Goal: Transaction & Acquisition: Purchase product/service

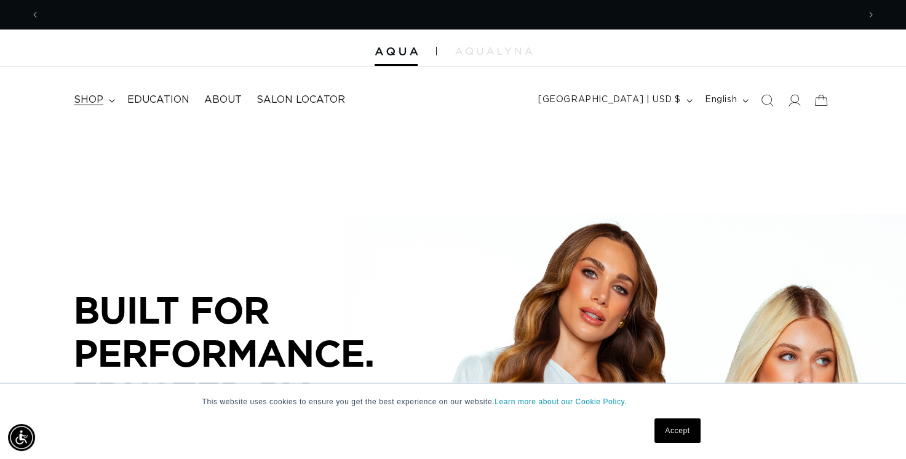
click at [109, 101] on icon at bounding box center [112, 101] width 6 height 4
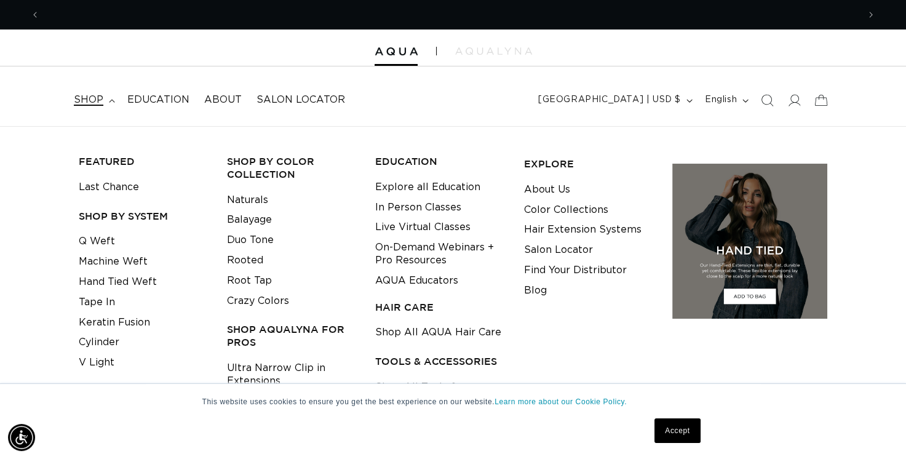
scroll to position [0, 1636]
click at [111, 264] on link "Machine Weft" at bounding box center [113, 261] width 69 height 20
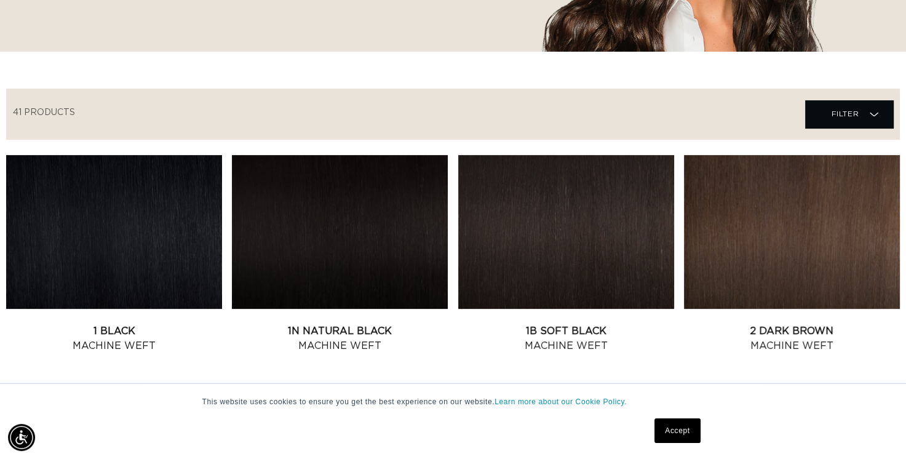
scroll to position [0, 818]
click at [677, 427] on link "Accept" at bounding box center [676, 430] width 45 height 25
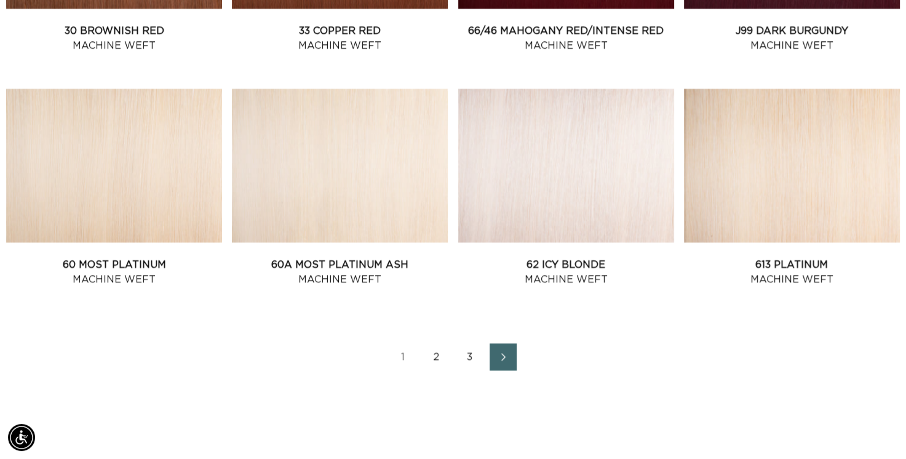
scroll to position [1352, 0]
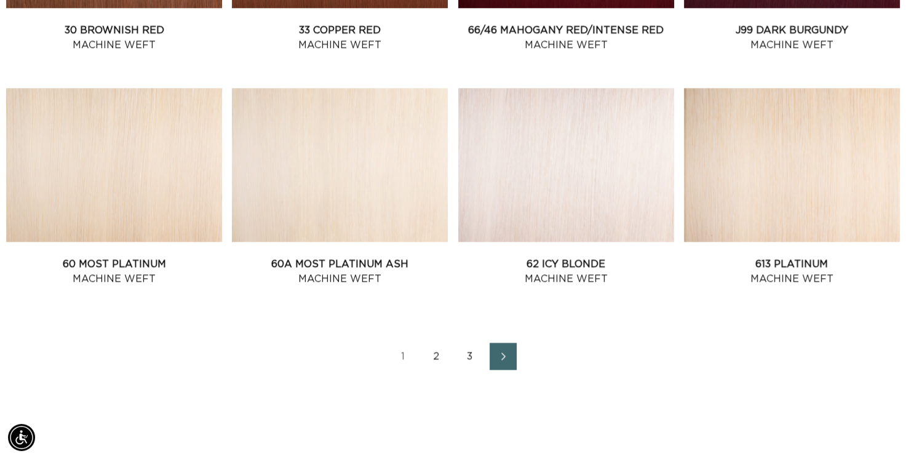
click at [443, 358] on link "2" at bounding box center [436, 355] width 27 height 27
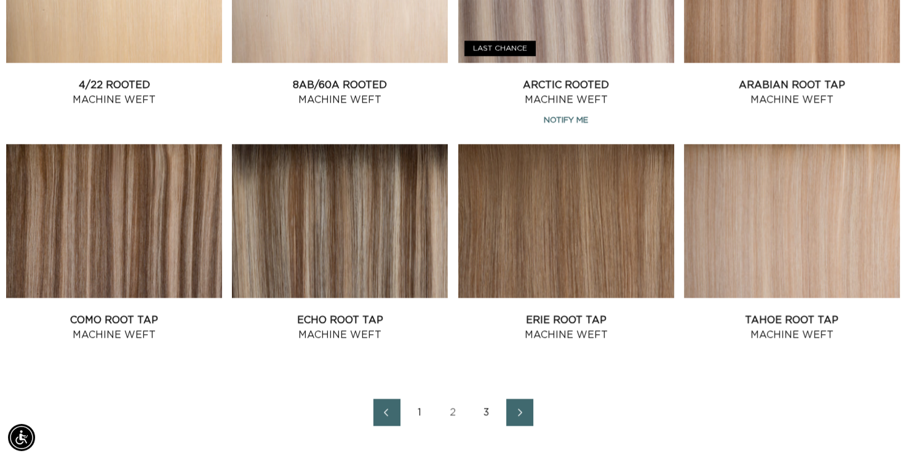
click at [487, 411] on link "3" at bounding box center [486, 411] width 27 height 27
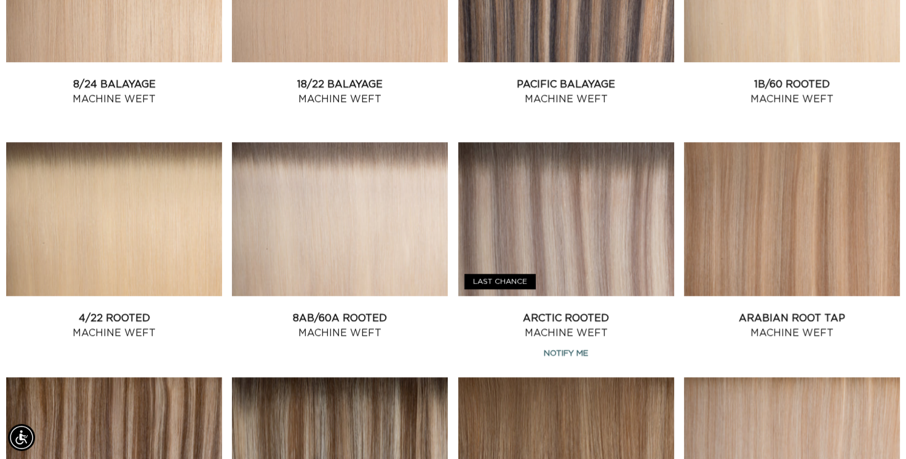
scroll to position [1061, 0]
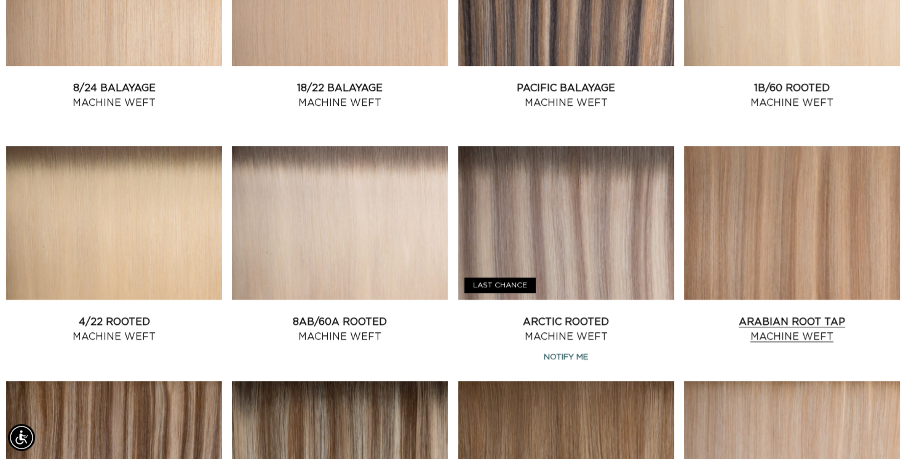
click at [735, 314] on link "Arabian Root Tap Machine Weft" at bounding box center [792, 329] width 216 height 30
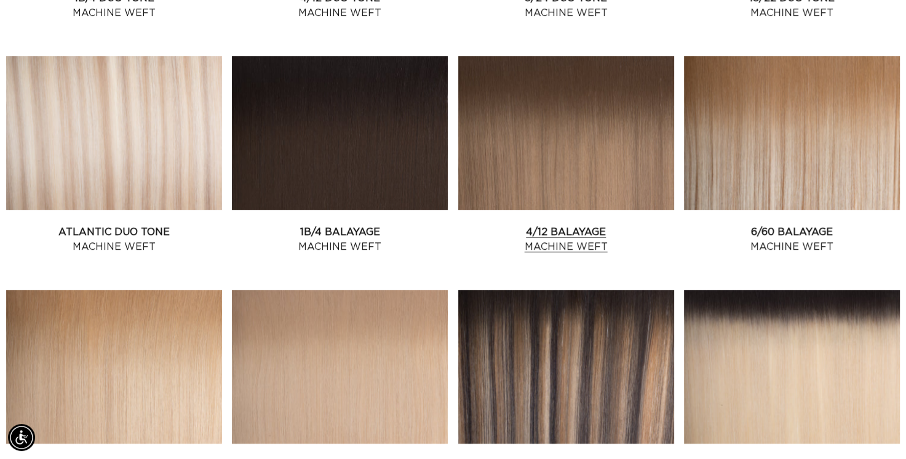
scroll to position [682, 0]
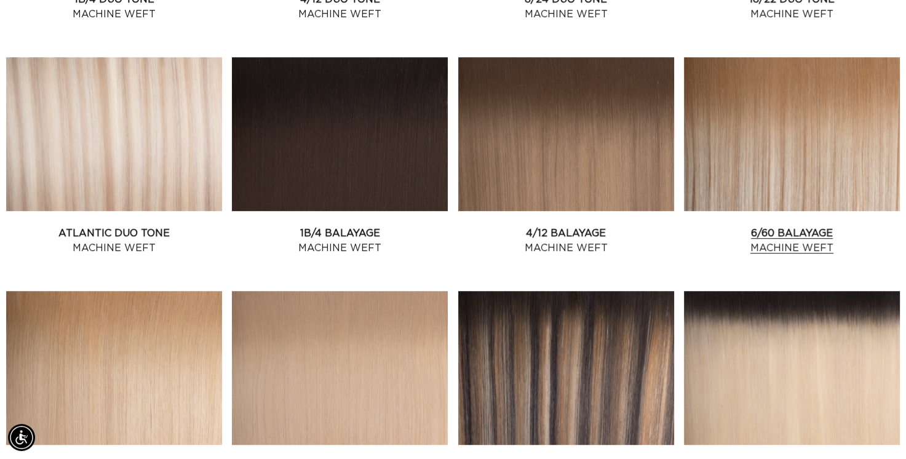
click at [753, 226] on link "6/60 Balayage Machine Weft" at bounding box center [792, 241] width 216 height 30
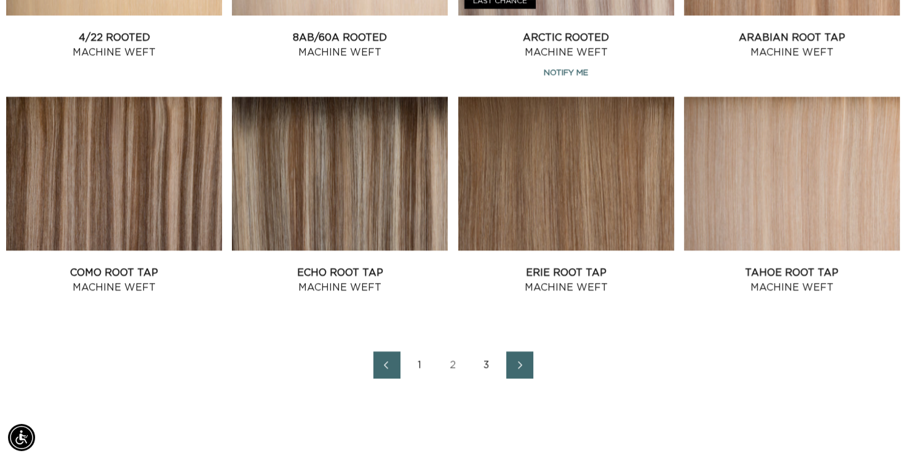
scroll to position [1345, 0]
click at [745, 265] on link "Tahoe Root Tap Machine Weft" at bounding box center [792, 280] width 216 height 30
click at [483, 368] on link "3" at bounding box center [486, 364] width 27 height 27
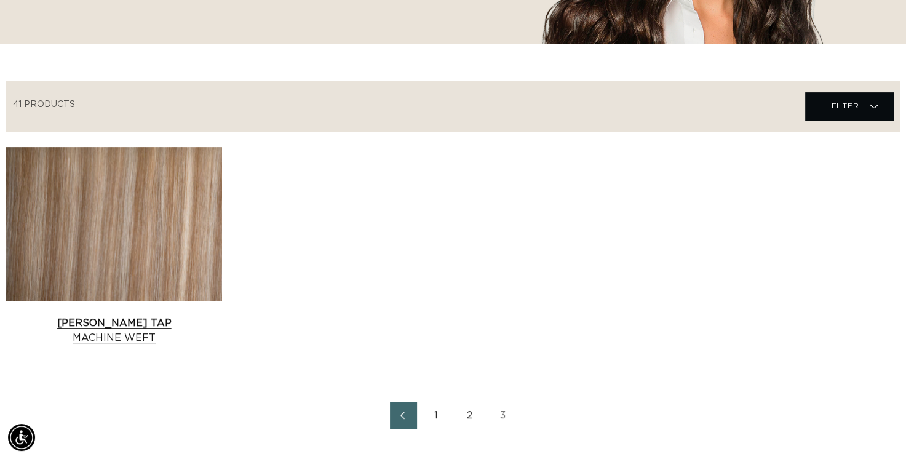
scroll to position [0, 818]
click at [152, 315] on link "Victoria Root Tap Machine Weft" at bounding box center [114, 330] width 216 height 30
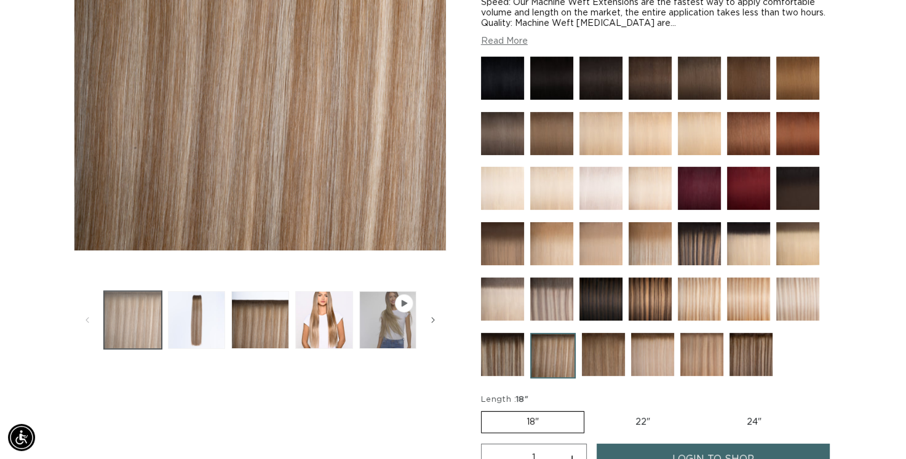
scroll to position [0, 818]
click at [142, 314] on button "Load image 1 in gallery view" at bounding box center [133, 320] width 58 height 58
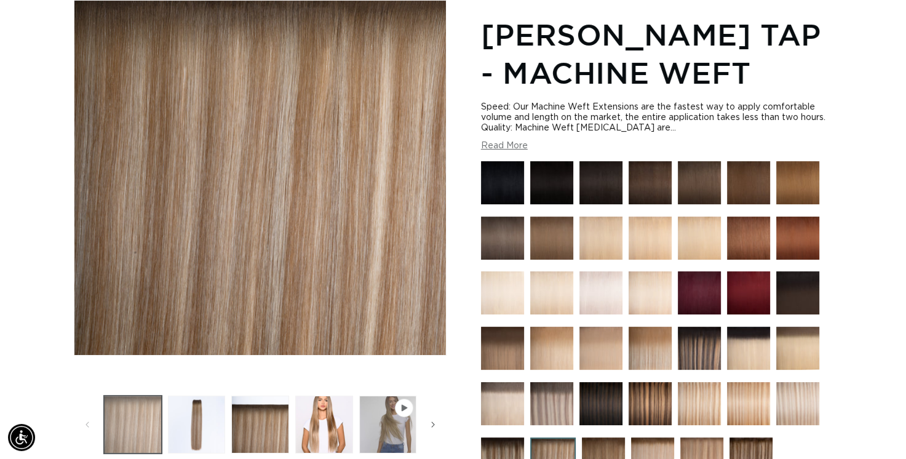
scroll to position [170, 0]
click at [199, 433] on button "Load image 2 in gallery view" at bounding box center [197, 424] width 58 height 58
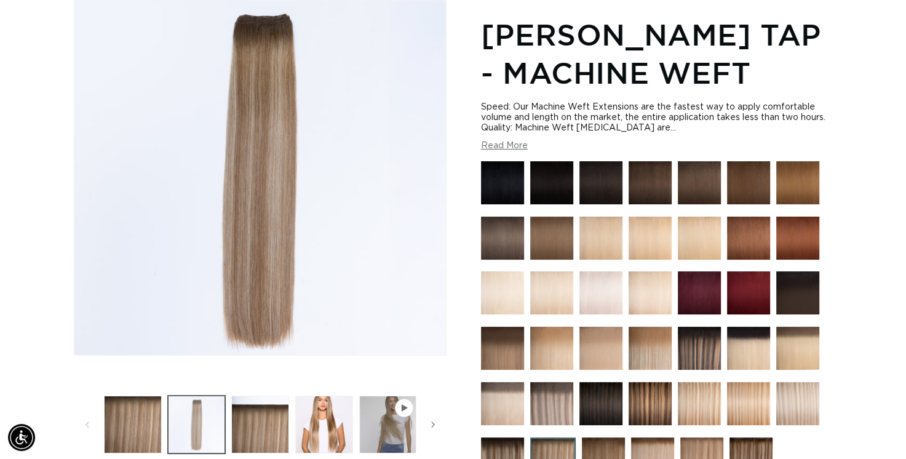
scroll to position [0, 0]
drag, startPoint x: 199, startPoint y: 433, endPoint x: 322, endPoint y: 429, distance: 123.6
click at [322, 429] on ul "Gallery Viewer" at bounding box center [260, 424] width 318 height 64
click at [322, 429] on button "Load image 4 in gallery view" at bounding box center [324, 424] width 58 height 58
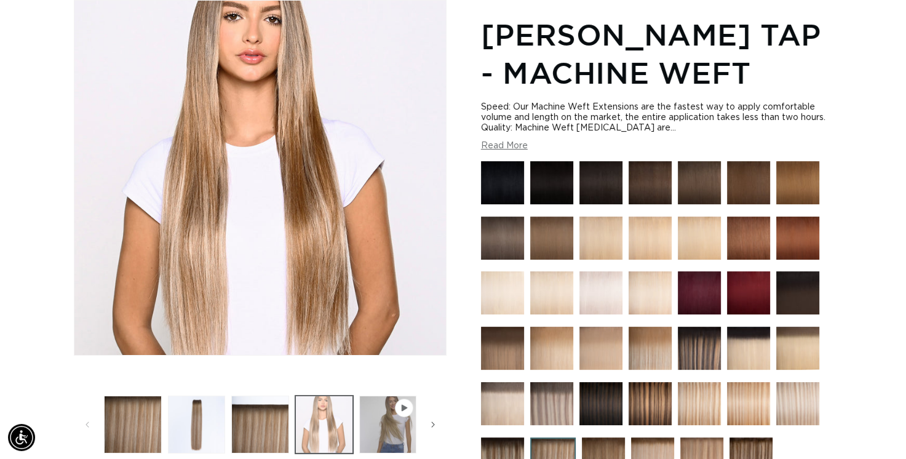
scroll to position [0, 1636]
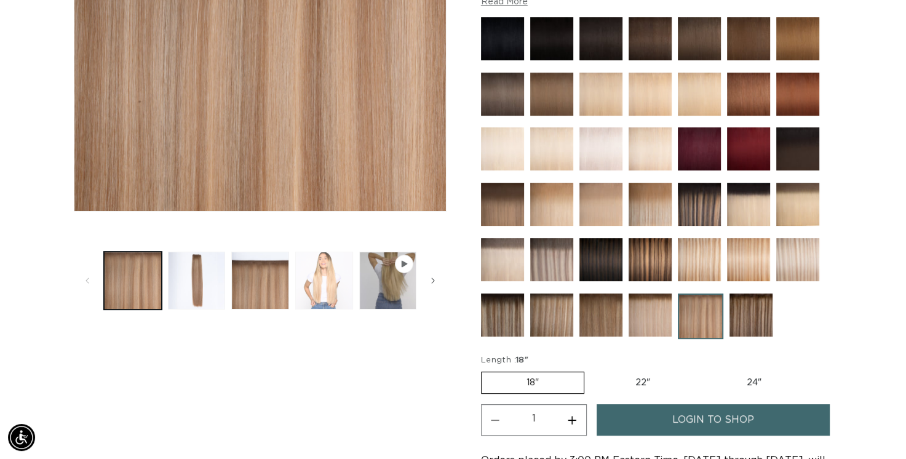
click at [332, 288] on button "Load image 4 in gallery view" at bounding box center [324, 280] width 58 height 58
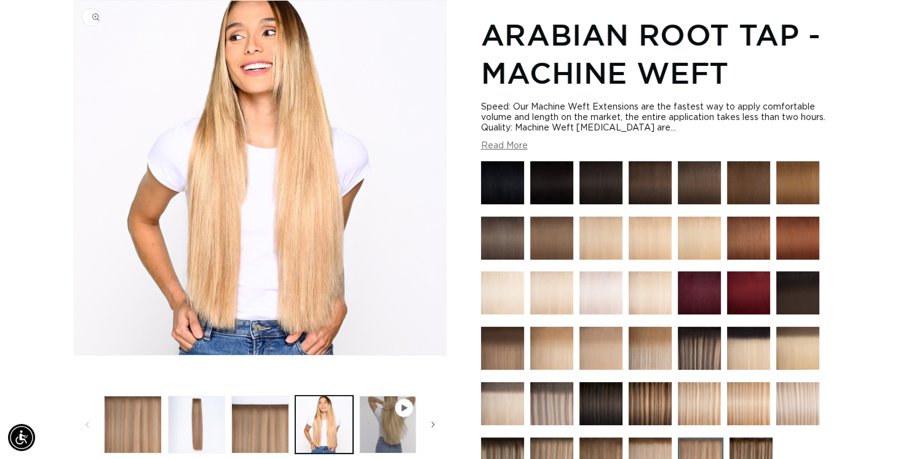
scroll to position [0, 1636]
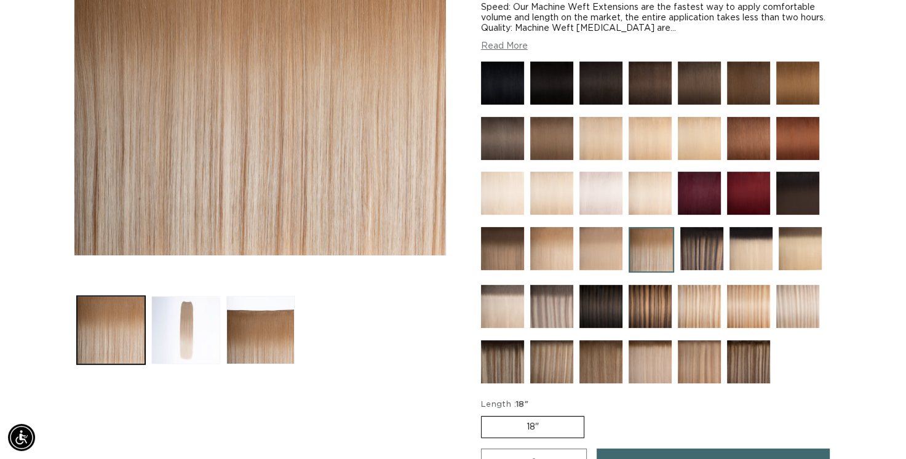
click at [180, 340] on button "Load image 2 in gallery view" at bounding box center [185, 330] width 68 height 68
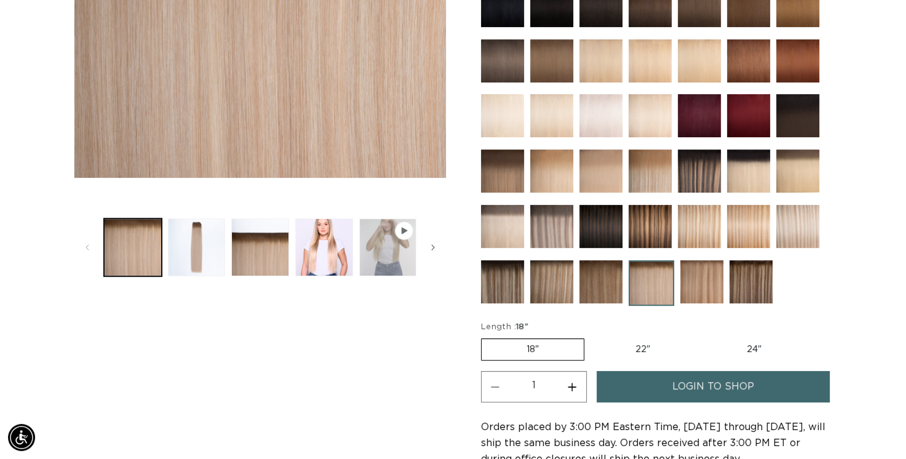
scroll to position [0, 818]
click at [326, 251] on button "Load image 4 in gallery view" at bounding box center [324, 247] width 58 height 58
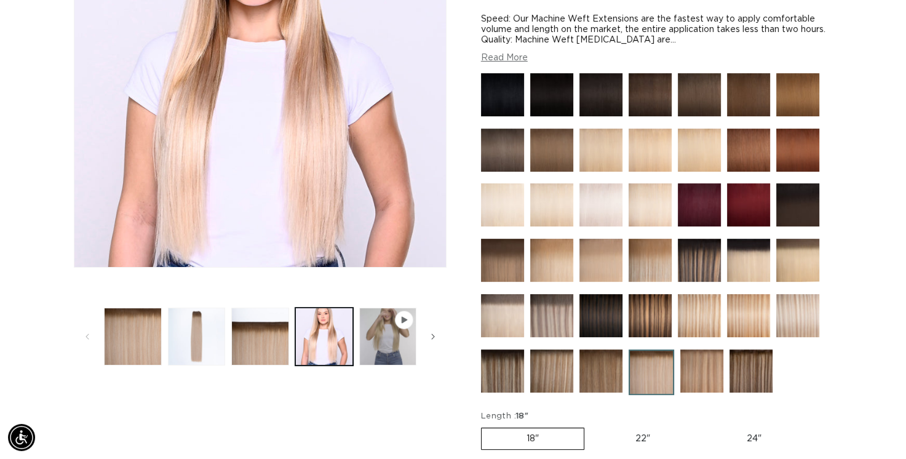
scroll to position [0, 0]
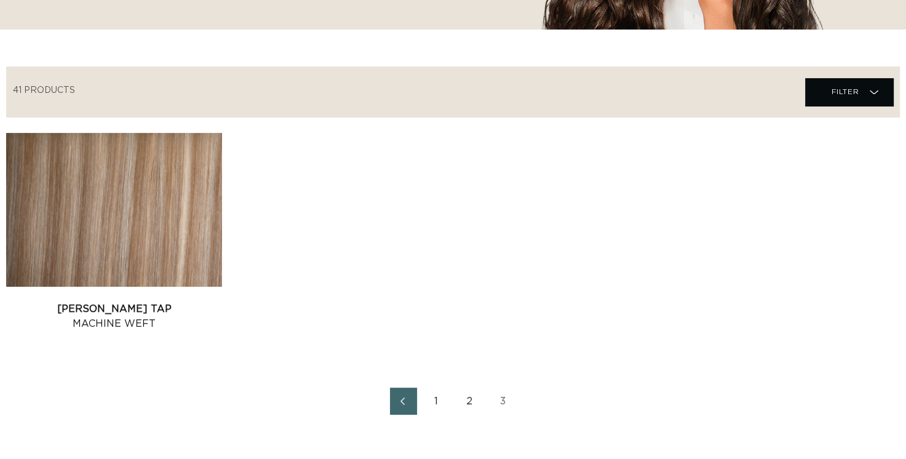
scroll to position [374, 0]
click at [194, 301] on link "Victoria Root Tap Machine Weft" at bounding box center [114, 316] width 216 height 30
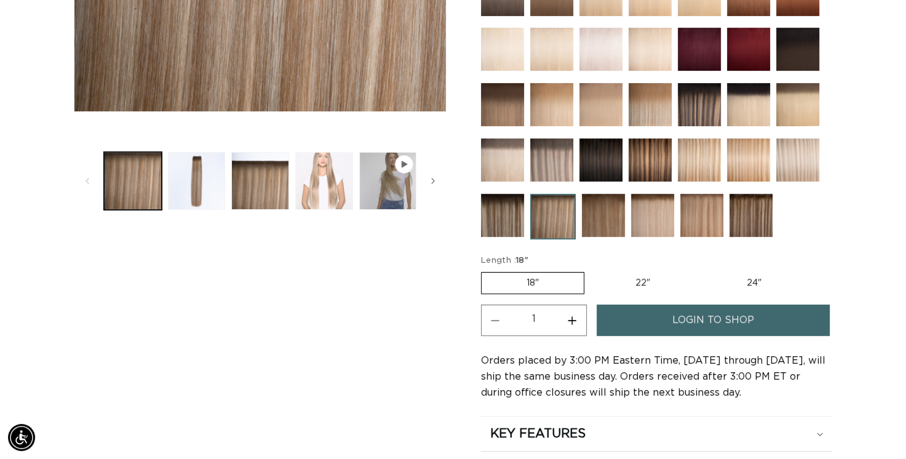
click at [322, 181] on button "Load image 4 in gallery view" at bounding box center [324, 181] width 58 height 58
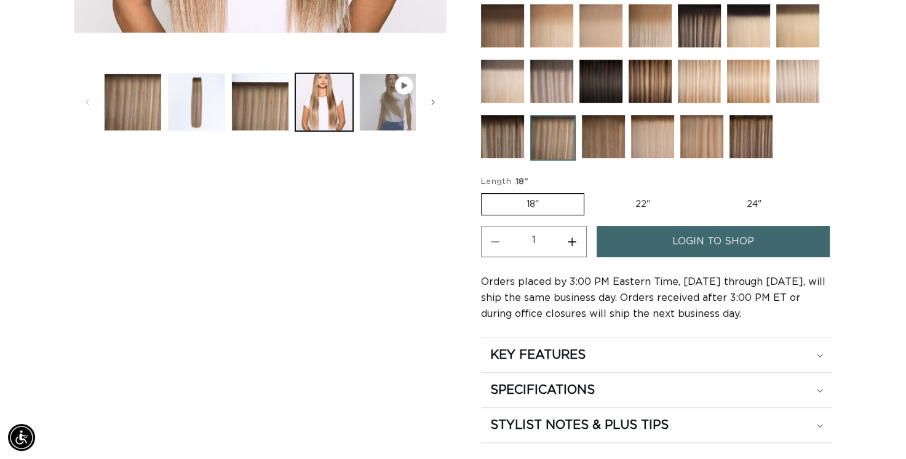
click at [642, 200] on label "22" Variant sold out or unavailable" at bounding box center [642, 204] width 105 height 21
click at [591, 191] on input "22" Variant sold out or unavailable" at bounding box center [590, 191] width 1 height 1
radio input "true"
click at [577, 350] on h2 "KEY FEATURES" at bounding box center [537, 355] width 95 height 16
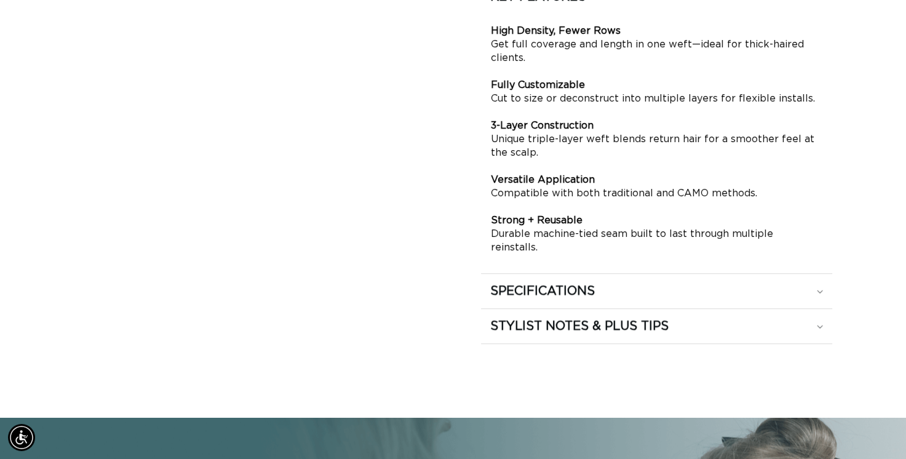
scroll to position [853, 0]
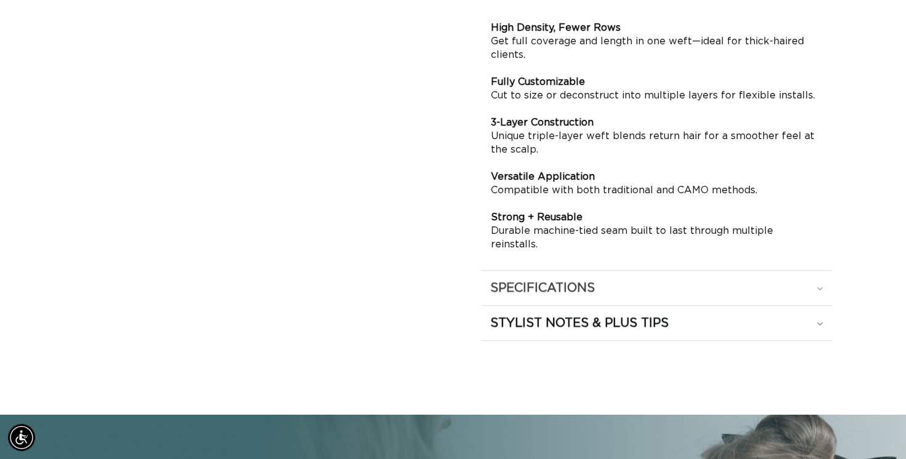
click at [575, 280] on h2 "SPECIFICATIONS" at bounding box center [542, 288] width 105 height 16
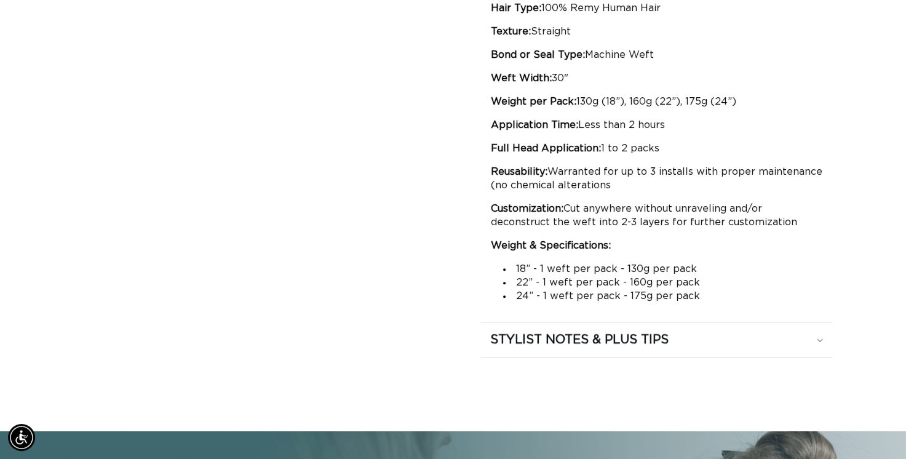
scroll to position [914, 0]
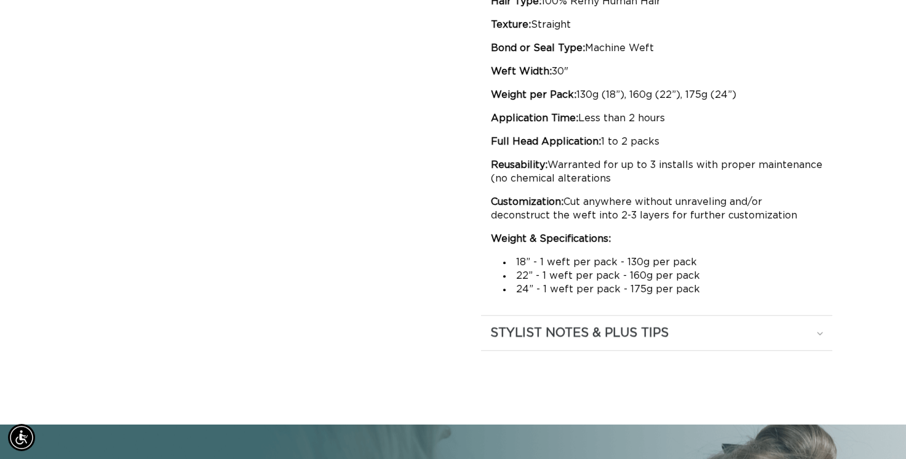
click at [546, 328] on h2 "STYLIST NOTES & PLUS TIPS" at bounding box center [579, 333] width 178 height 16
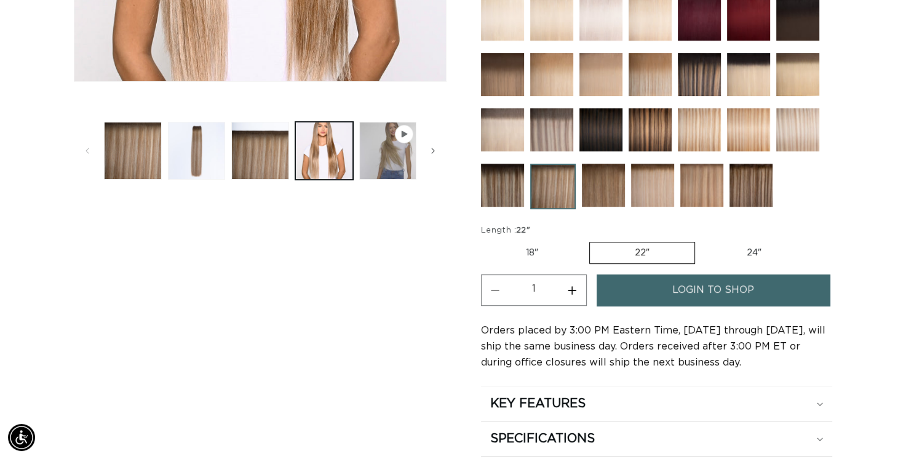
scroll to position [0, 818]
click at [634, 288] on link "login to shop" at bounding box center [712, 289] width 233 height 31
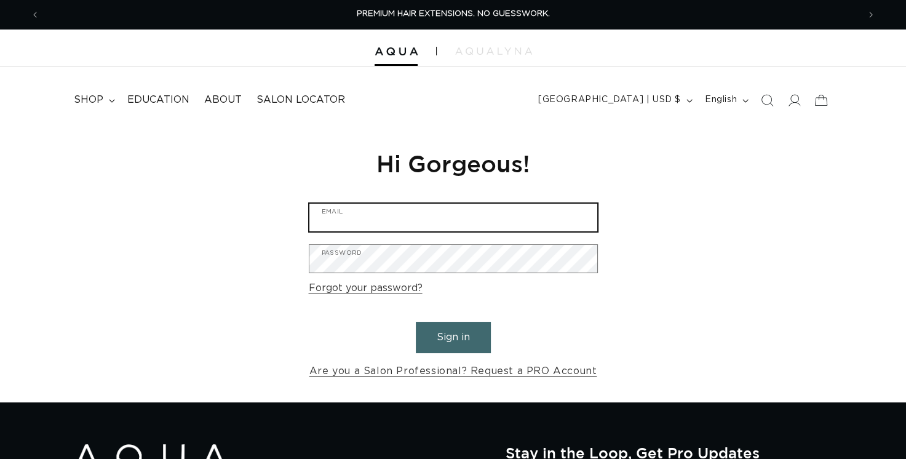
click at [454, 213] on input "Email" at bounding box center [453, 217] width 288 height 28
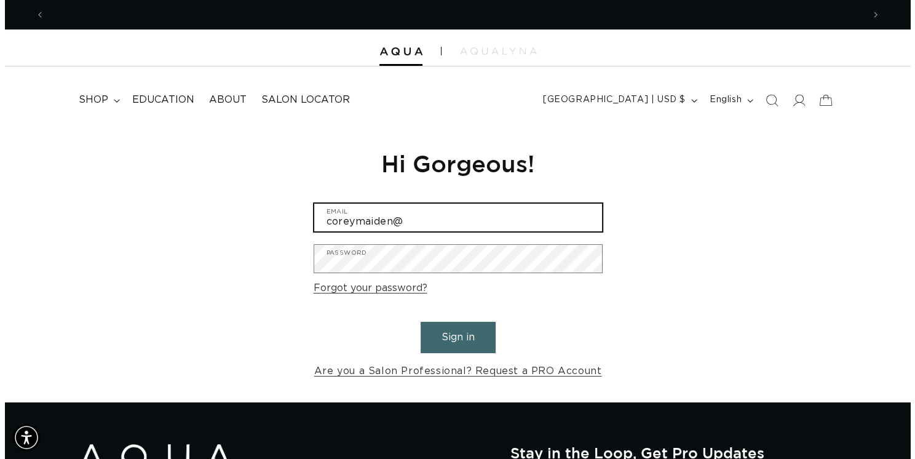
scroll to position [0, 1636]
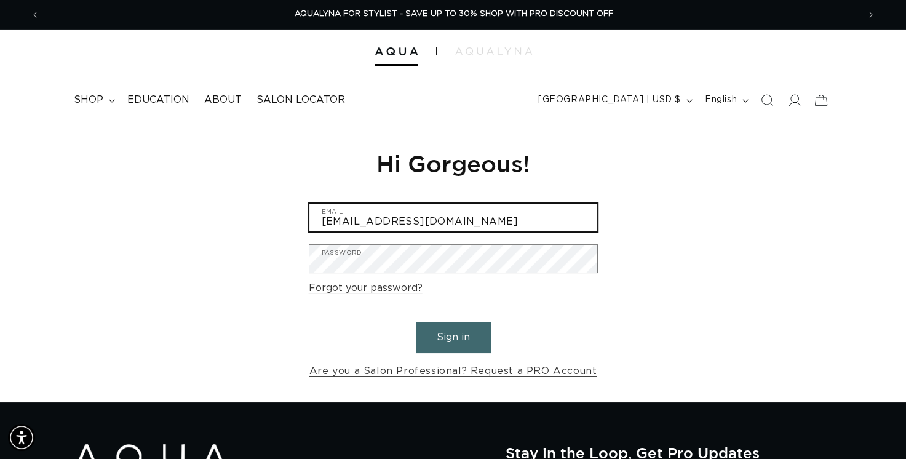
type input "coreymaiden@icloud.com"
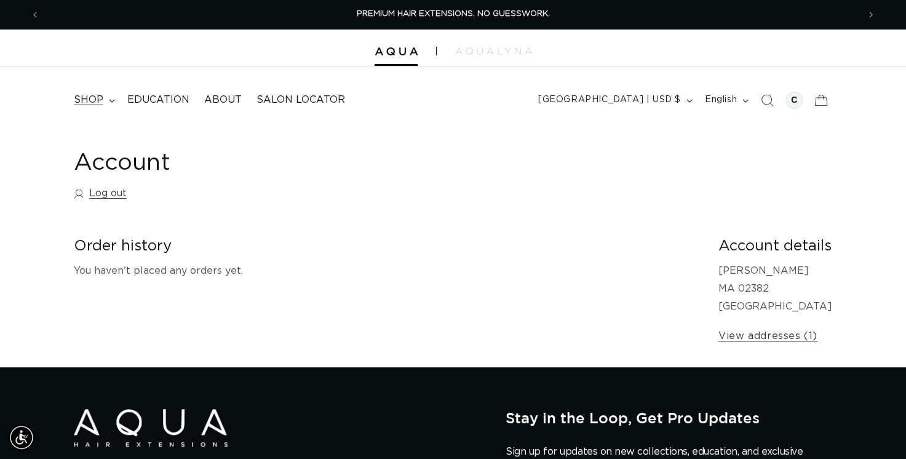
click at [102, 98] on span "shop" at bounding box center [89, 99] width 30 height 13
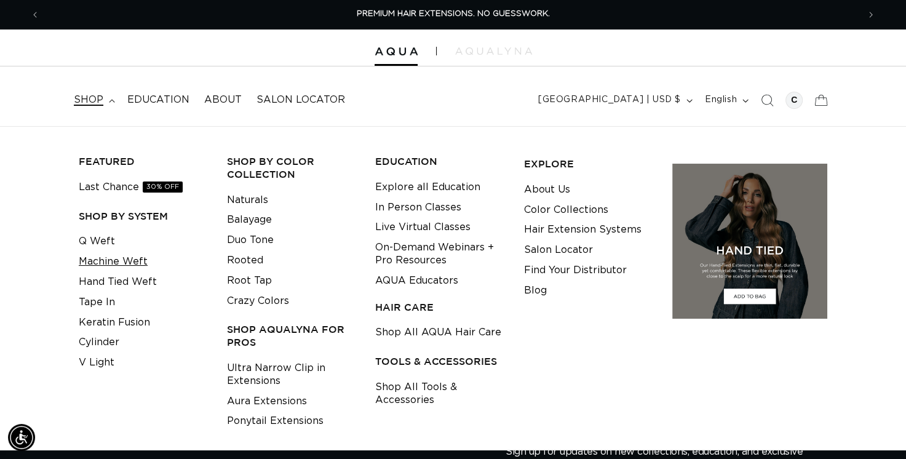
click at [104, 261] on link "Machine Weft" at bounding box center [113, 261] width 69 height 20
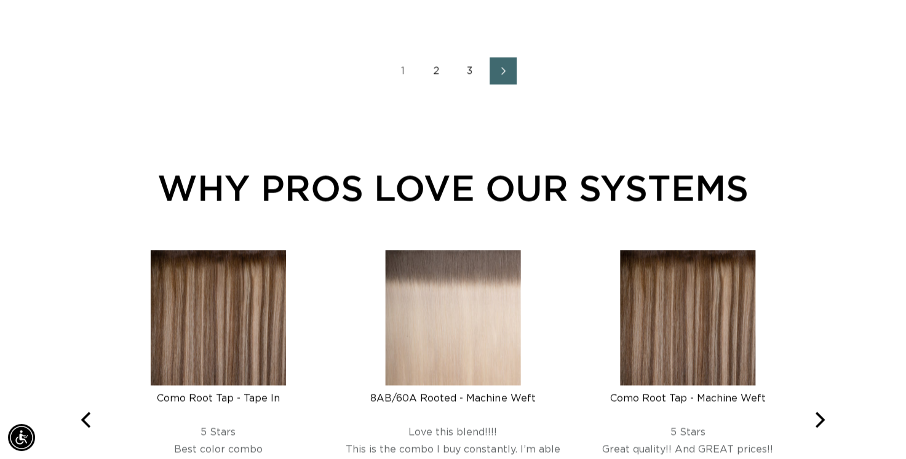
click at [472, 68] on link "3" at bounding box center [469, 70] width 27 height 27
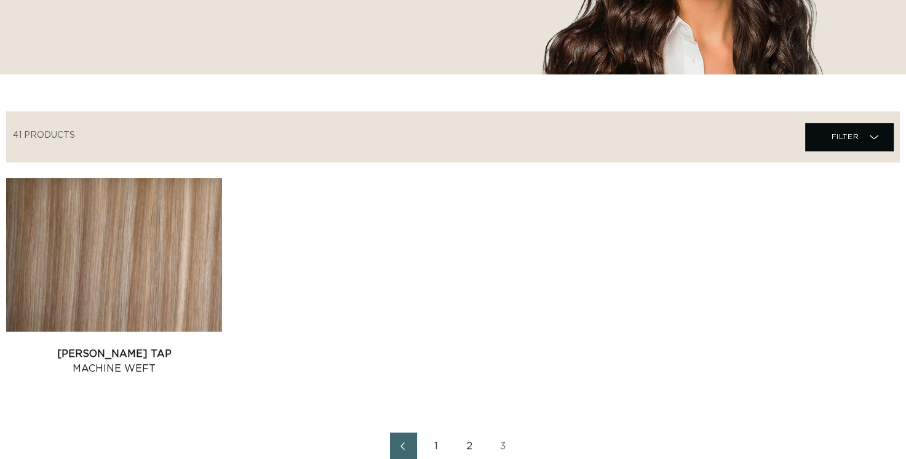
click at [173, 346] on link "[PERSON_NAME] Tap Machine Weft" at bounding box center [114, 361] width 216 height 30
click at [470, 444] on link "2" at bounding box center [469, 445] width 27 height 27
click at [468, 448] on link "2" at bounding box center [469, 445] width 27 height 27
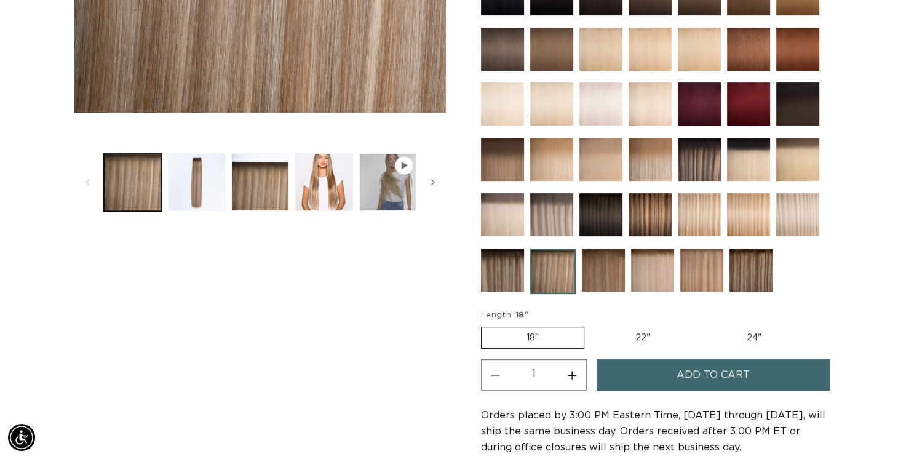
scroll to position [0, 1636]
click at [636, 335] on label "22" Variant sold out or unavailable" at bounding box center [642, 337] width 105 height 21
click at [591, 325] on input "22" Variant sold out or unavailable" at bounding box center [590, 324] width 1 height 1
radio input "true"
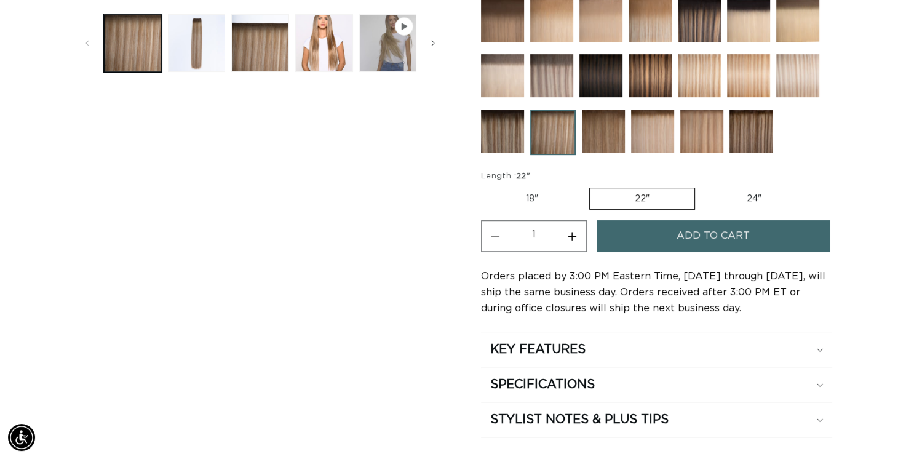
click at [527, 188] on label "18" Variant sold out or unavailable" at bounding box center [532, 198] width 102 height 21
click at [484, 186] on input "18" Variant sold out or unavailable" at bounding box center [484, 185] width 1 height 1
radio input "true"
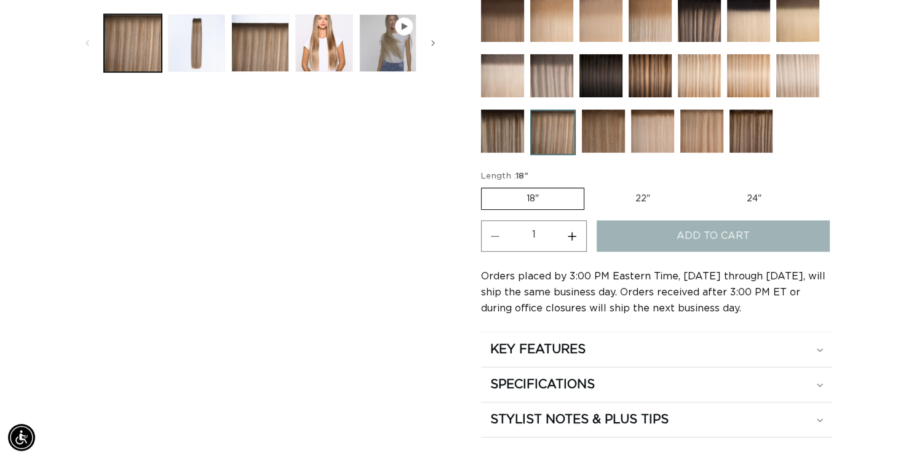
scroll to position [0, 818]
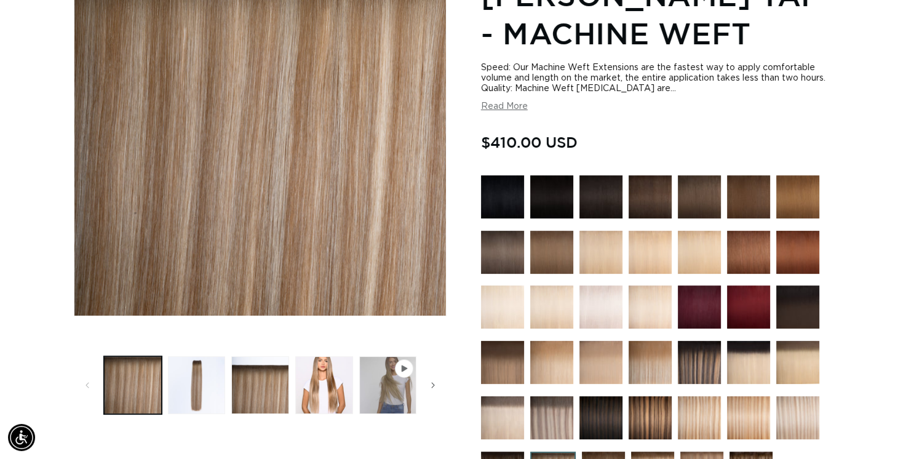
scroll to position [0, 1636]
click at [430, 382] on span "Slide right" at bounding box center [433, 385] width 12 height 12
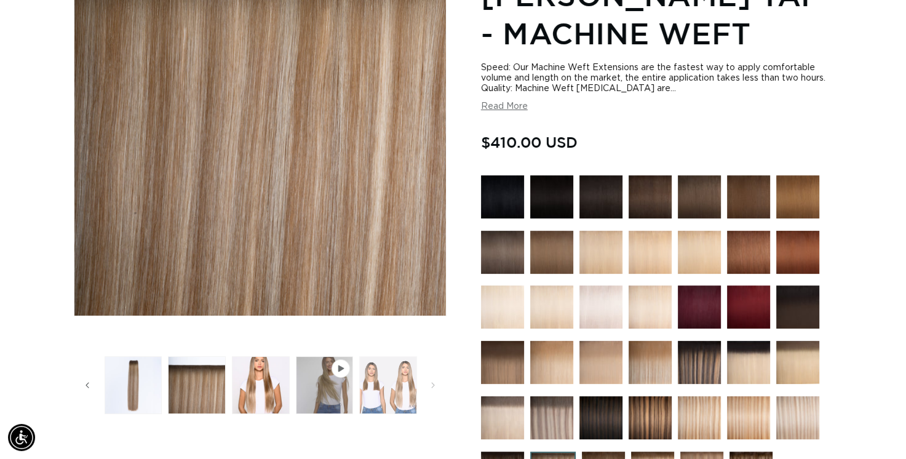
scroll to position [0, 0]
click at [381, 389] on button "Load image 5 in gallery view" at bounding box center [388, 385] width 58 height 58
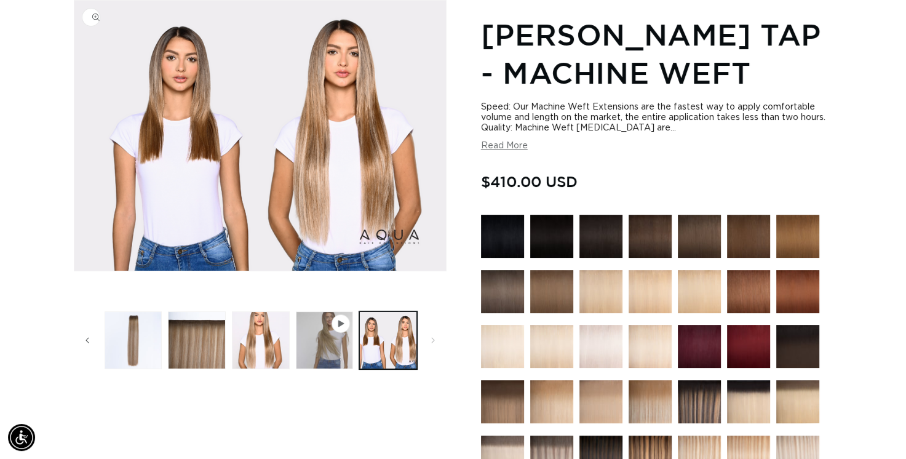
scroll to position [0, 818]
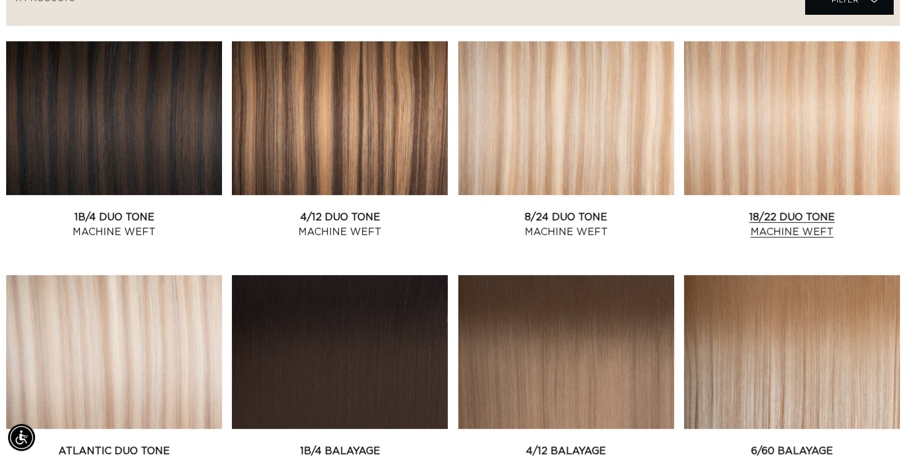
scroll to position [0, 1636]
drag, startPoint x: 720, startPoint y: 179, endPoint x: 728, endPoint y: 137, distance: 42.6
click at [728, 210] on link "18/22 Duo Tone Machine Weft" at bounding box center [792, 225] width 216 height 30
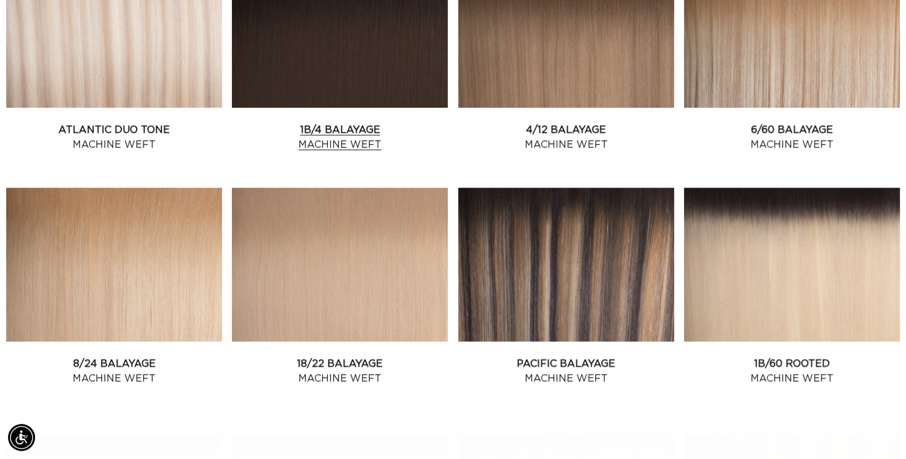
scroll to position [787, 0]
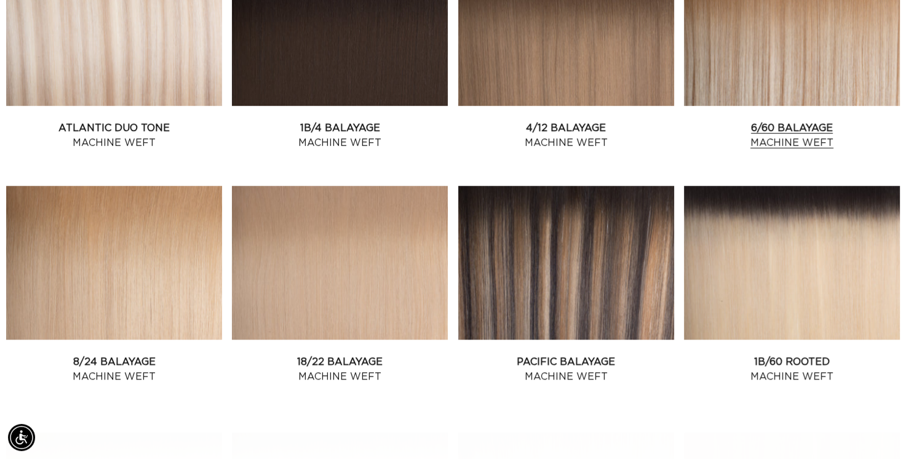
click at [748, 120] on link "6/60 Balayage Machine Weft" at bounding box center [792, 135] width 216 height 30
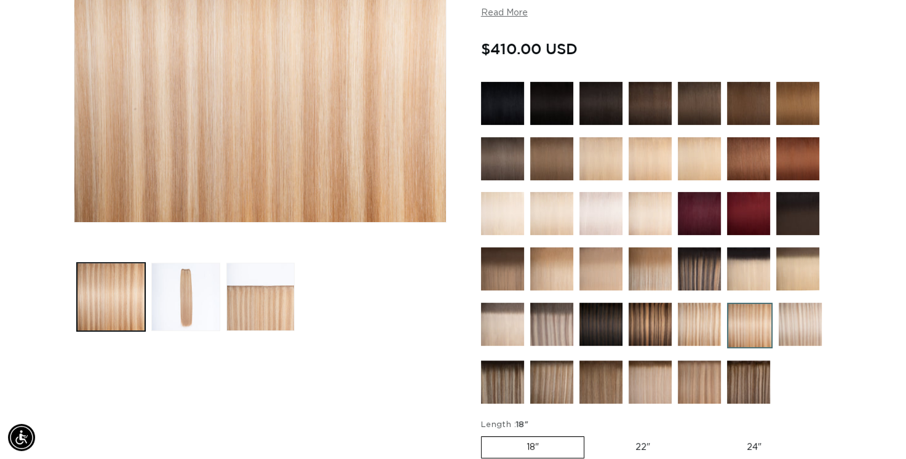
scroll to position [0, 818]
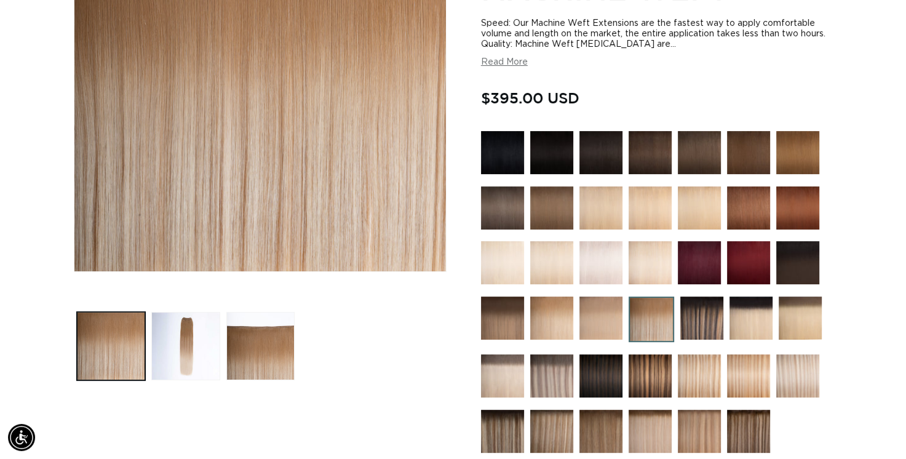
scroll to position [0, 1636]
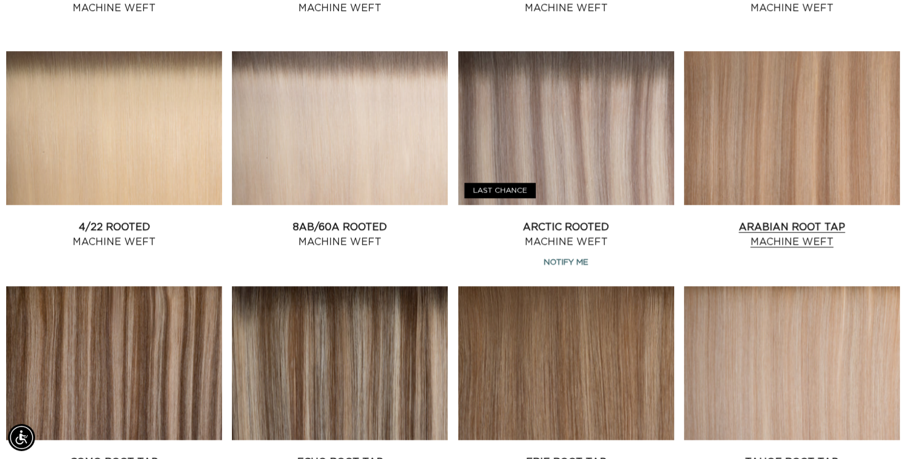
scroll to position [0, 1636]
click at [743, 219] on link "Arabian Root Tap Machine Weft" at bounding box center [792, 234] width 216 height 30
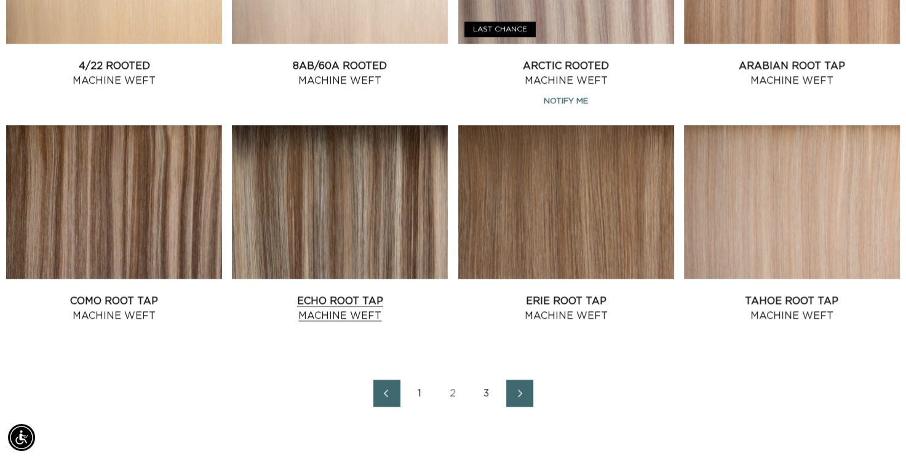
scroll to position [1317, 0]
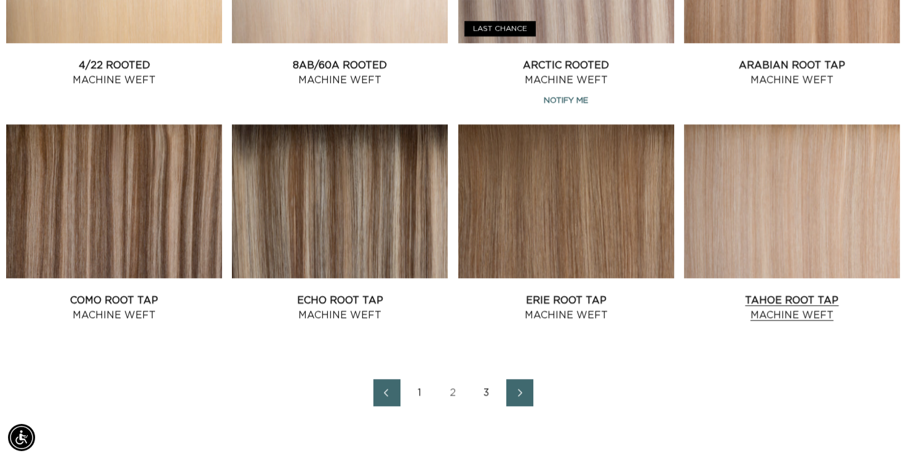
click at [777, 293] on link "Tahoe Root Tap Machine Weft" at bounding box center [792, 308] width 216 height 30
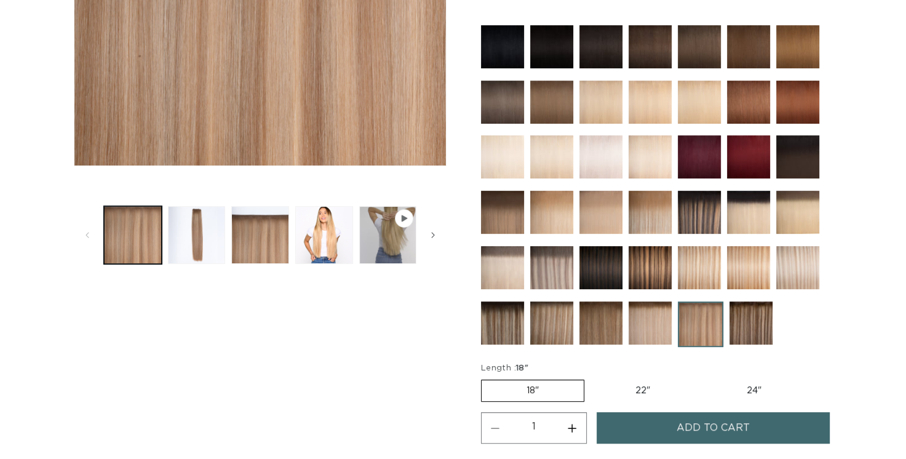
scroll to position [359, 0]
click at [430, 233] on span "Slide right" at bounding box center [433, 235] width 12 height 12
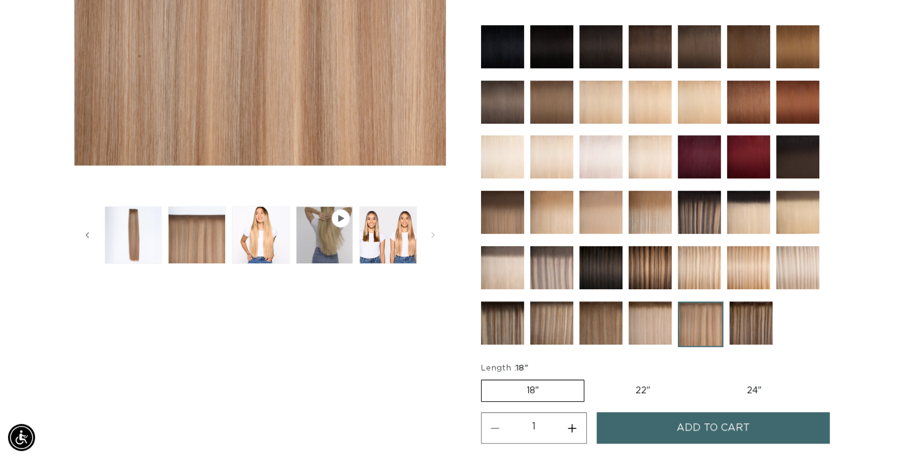
scroll to position [0, 818]
click at [388, 240] on button "Load image 5 in gallery view" at bounding box center [388, 235] width 58 height 58
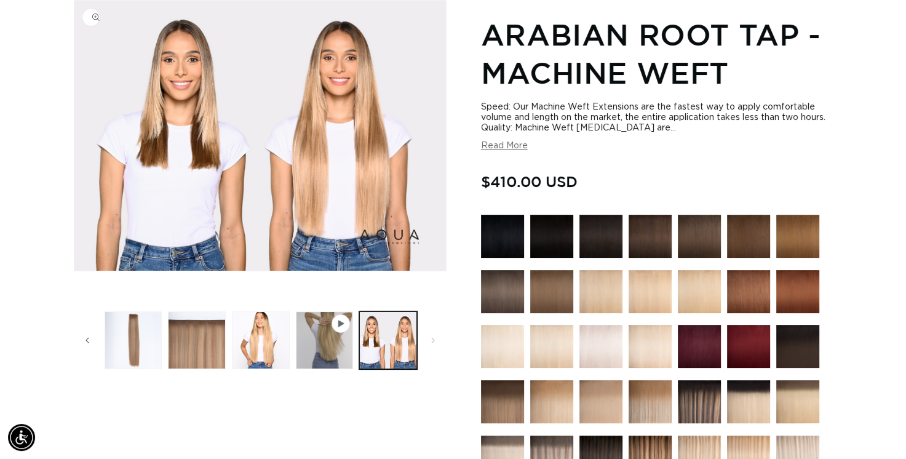
scroll to position [0, 1636]
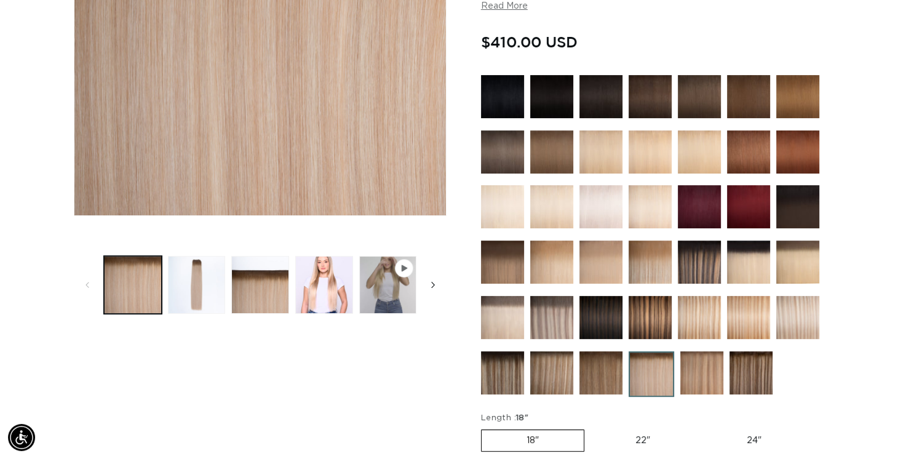
scroll to position [0, 818]
click at [432, 284] on icon "Slide right" at bounding box center [433, 285] width 4 height 14
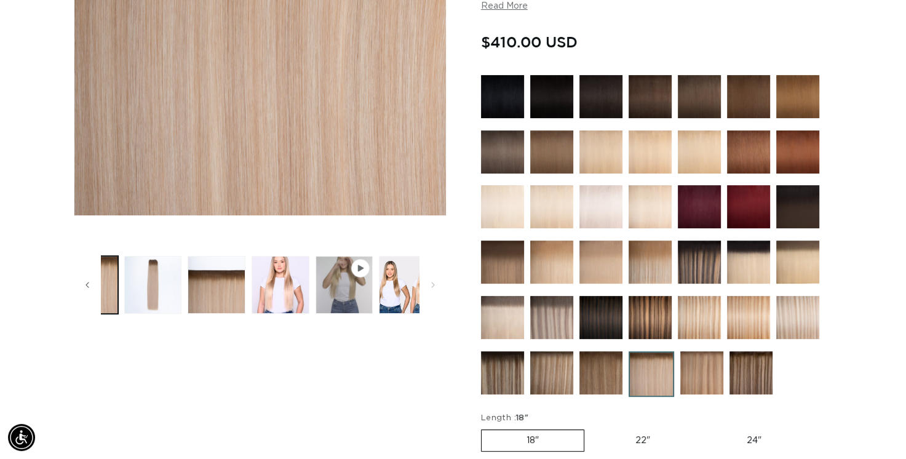
scroll to position [0, 63]
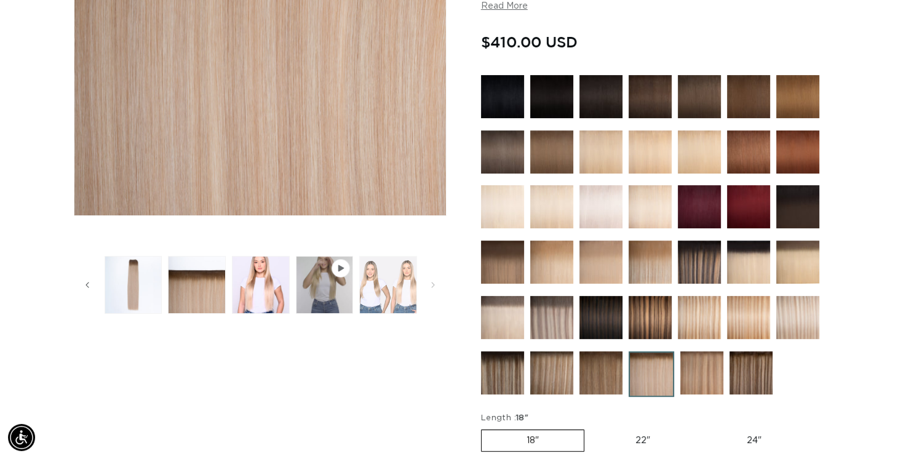
click at [369, 286] on button "Load image 5 in gallery view" at bounding box center [388, 285] width 58 height 58
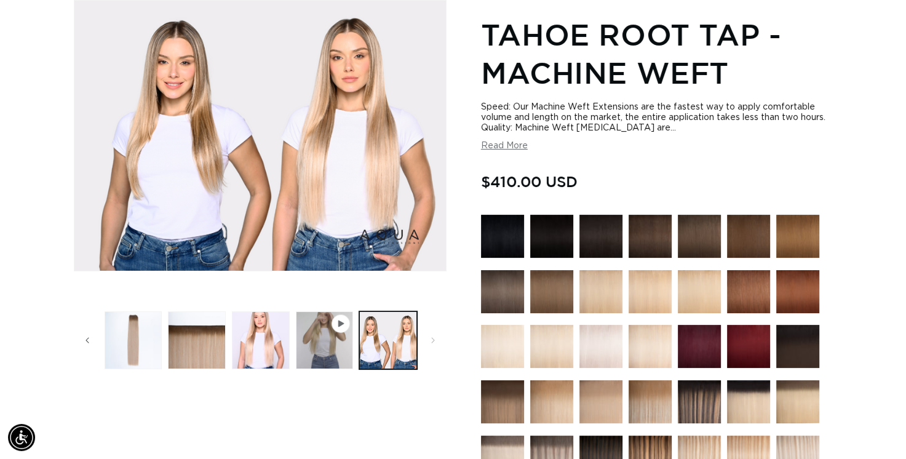
scroll to position [0, 1636]
click at [212, 335] on button "Load image 3 in gallery view" at bounding box center [197, 340] width 58 height 58
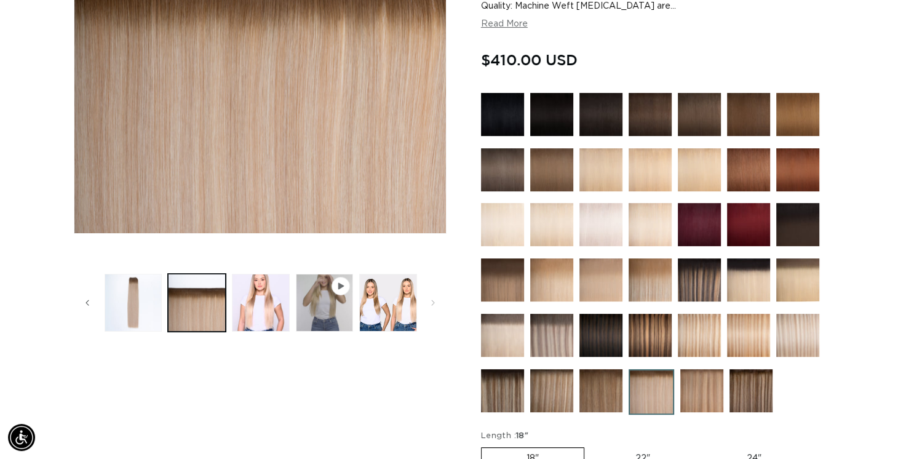
scroll to position [294, 0]
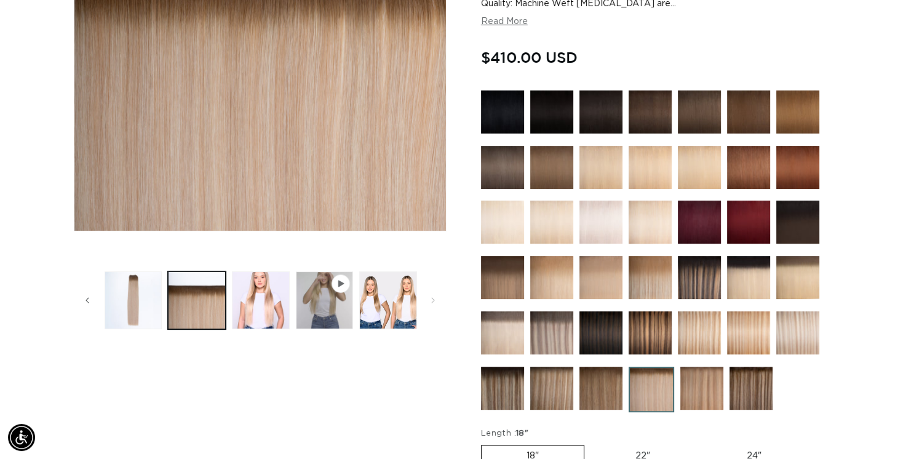
click at [704, 385] on img at bounding box center [701, 387] width 43 height 43
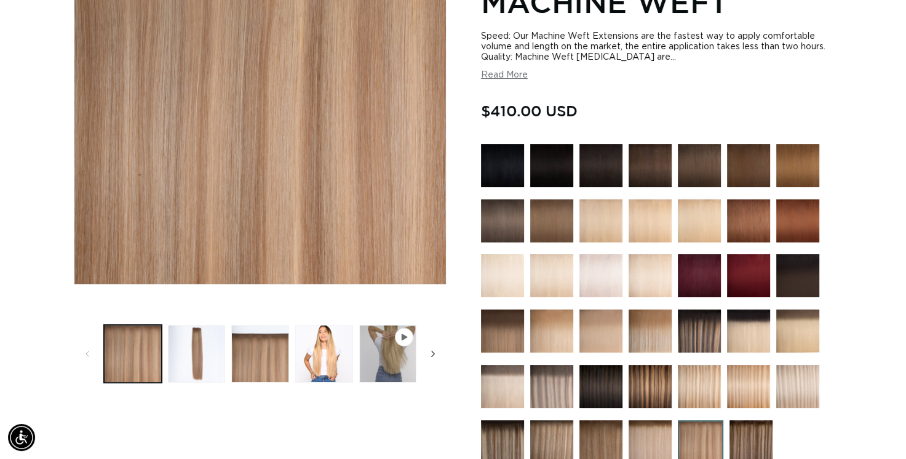
scroll to position [0, 818]
click at [428, 354] on span "Slide right" at bounding box center [433, 353] width 12 height 12
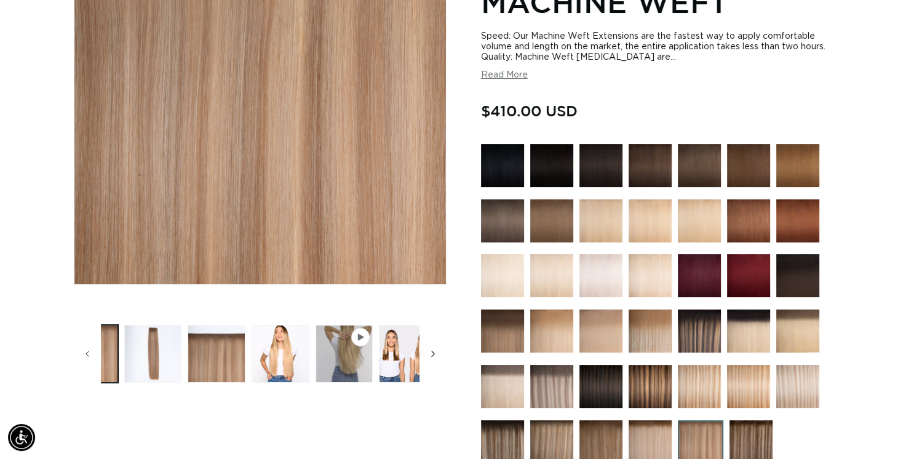
scroll to position [0, 63]
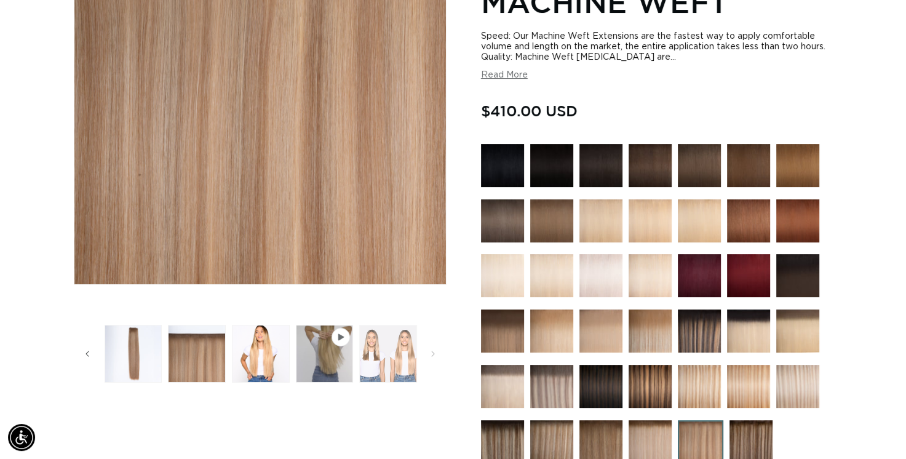
click at [414, 354] on button "Load image 5 in gallery view" at bounding box center [388, 354] width 58 height 58
click at [401, 357] on div "Skip to product information Open media 1 in modal Open media 2 in modal Open me…" at bounding box center [260, 338] width 373 height 818
